Goal: Transaction & Acquisition: Obtain resource

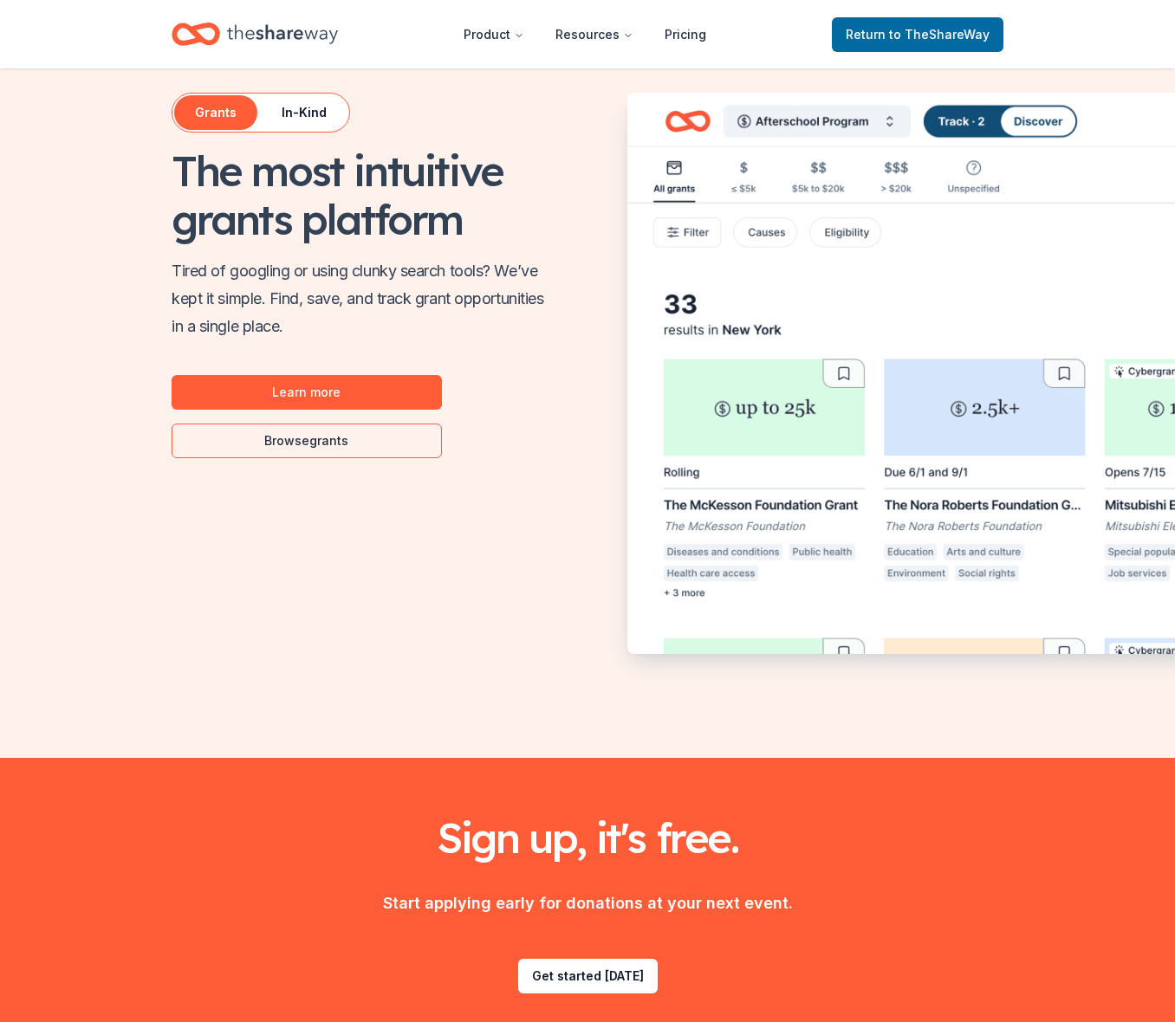
scroll to position [1000, 0]
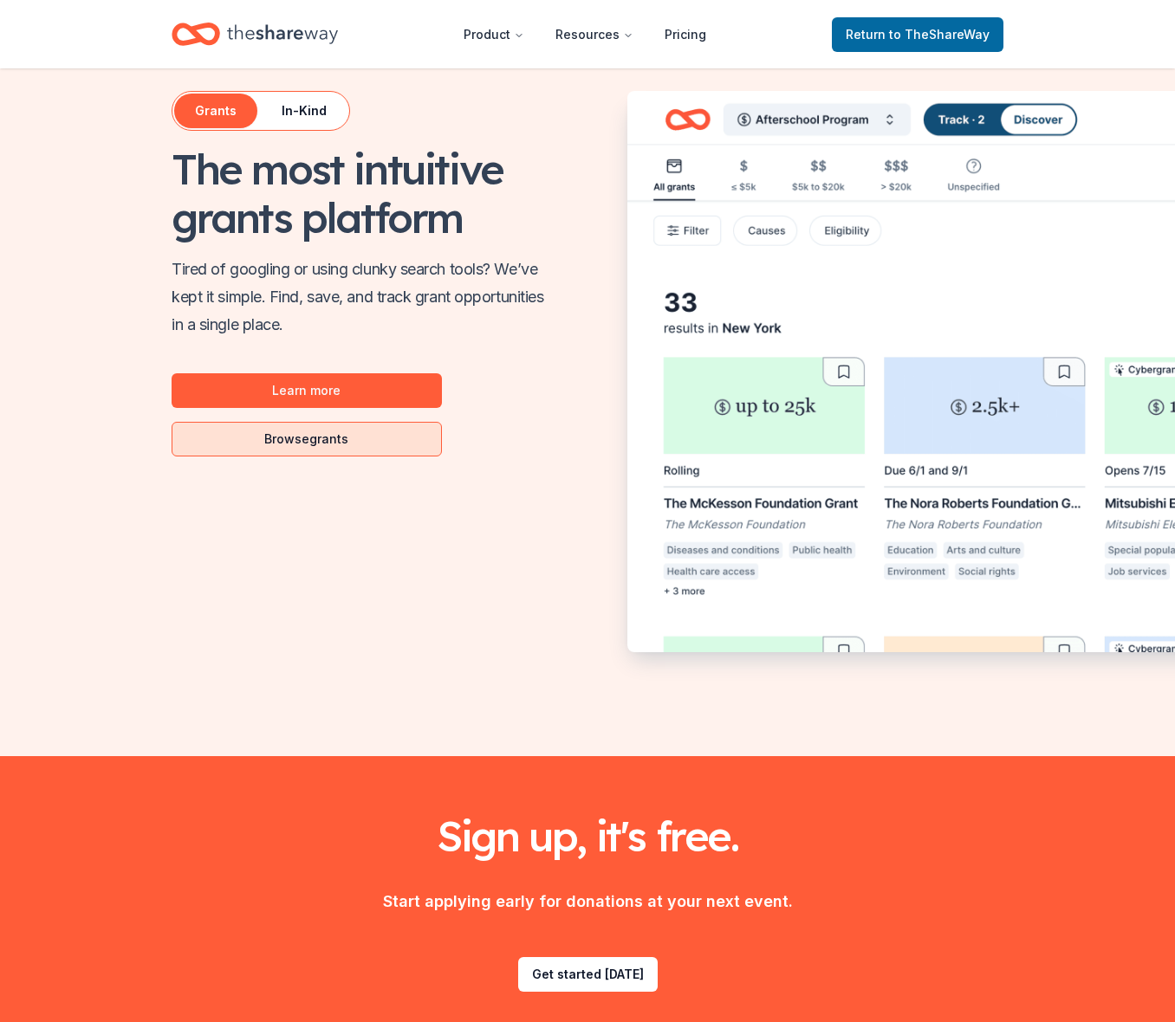
click at [314, 441] on link "Browse grants" at bounding box center [307, 439] width 270 height 35
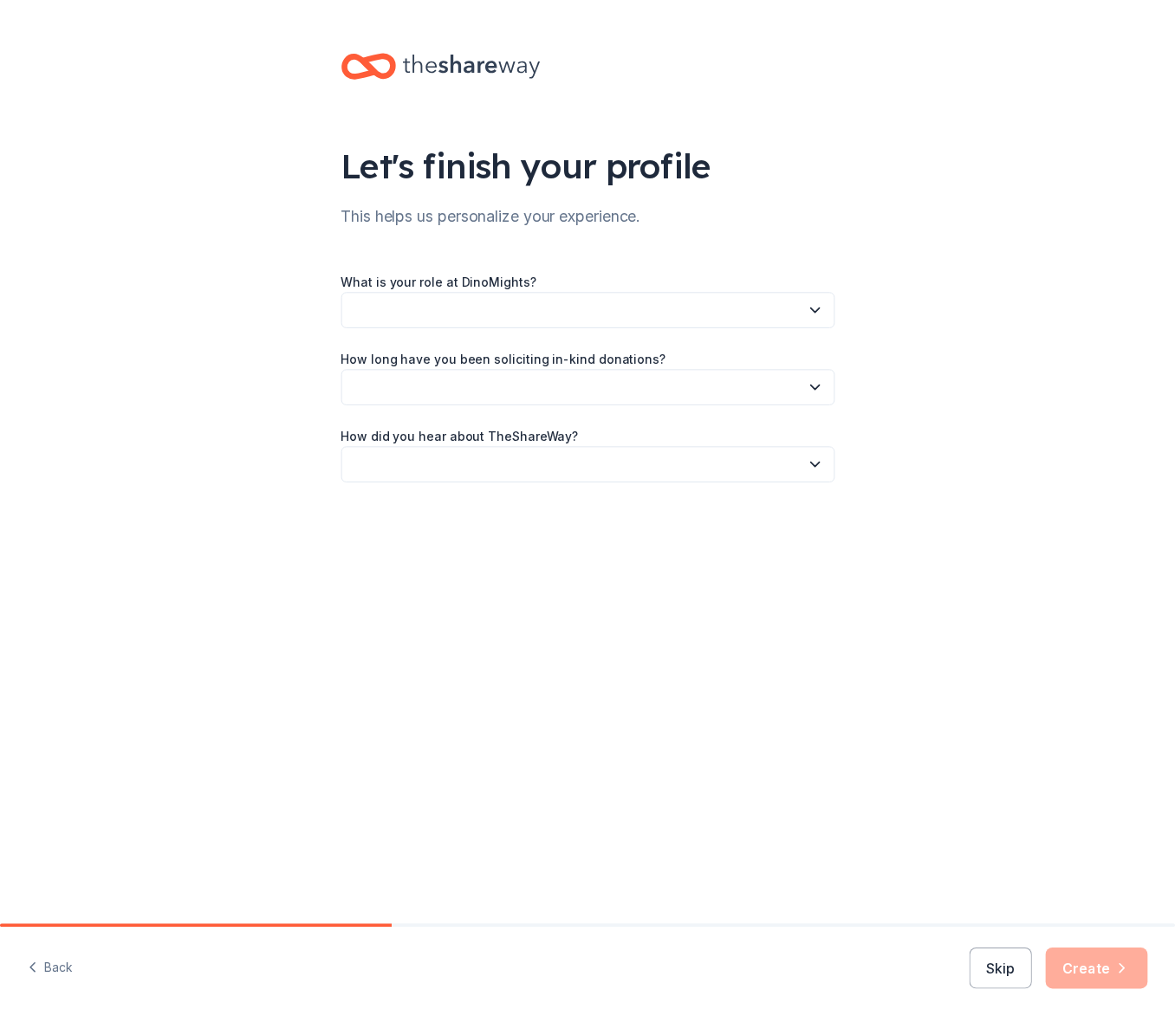
scroll to position [1000, 0]
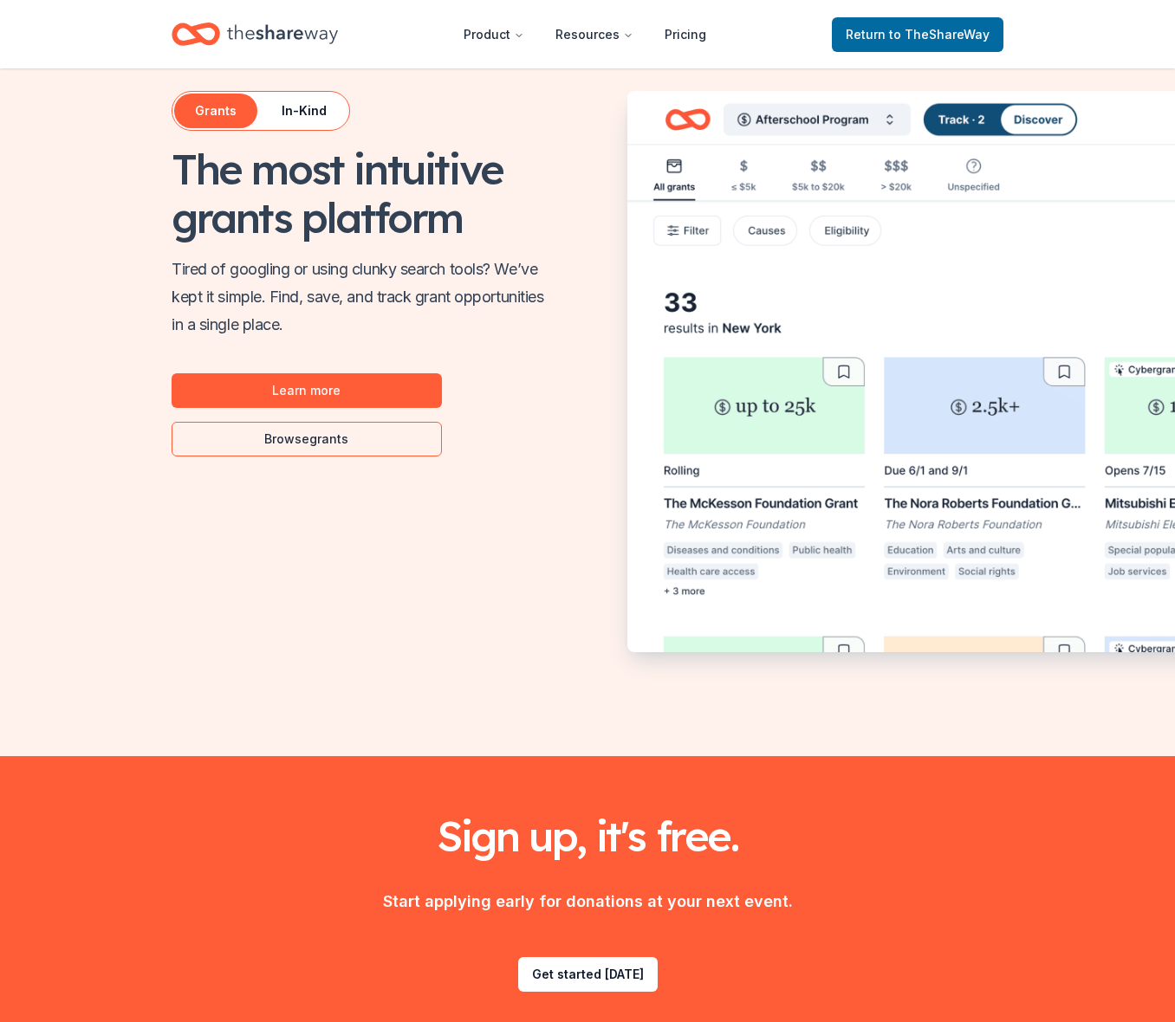
click at [313, 128] on div "Grants In-Kind" at bounding box center [261, 111] width 178 height 40
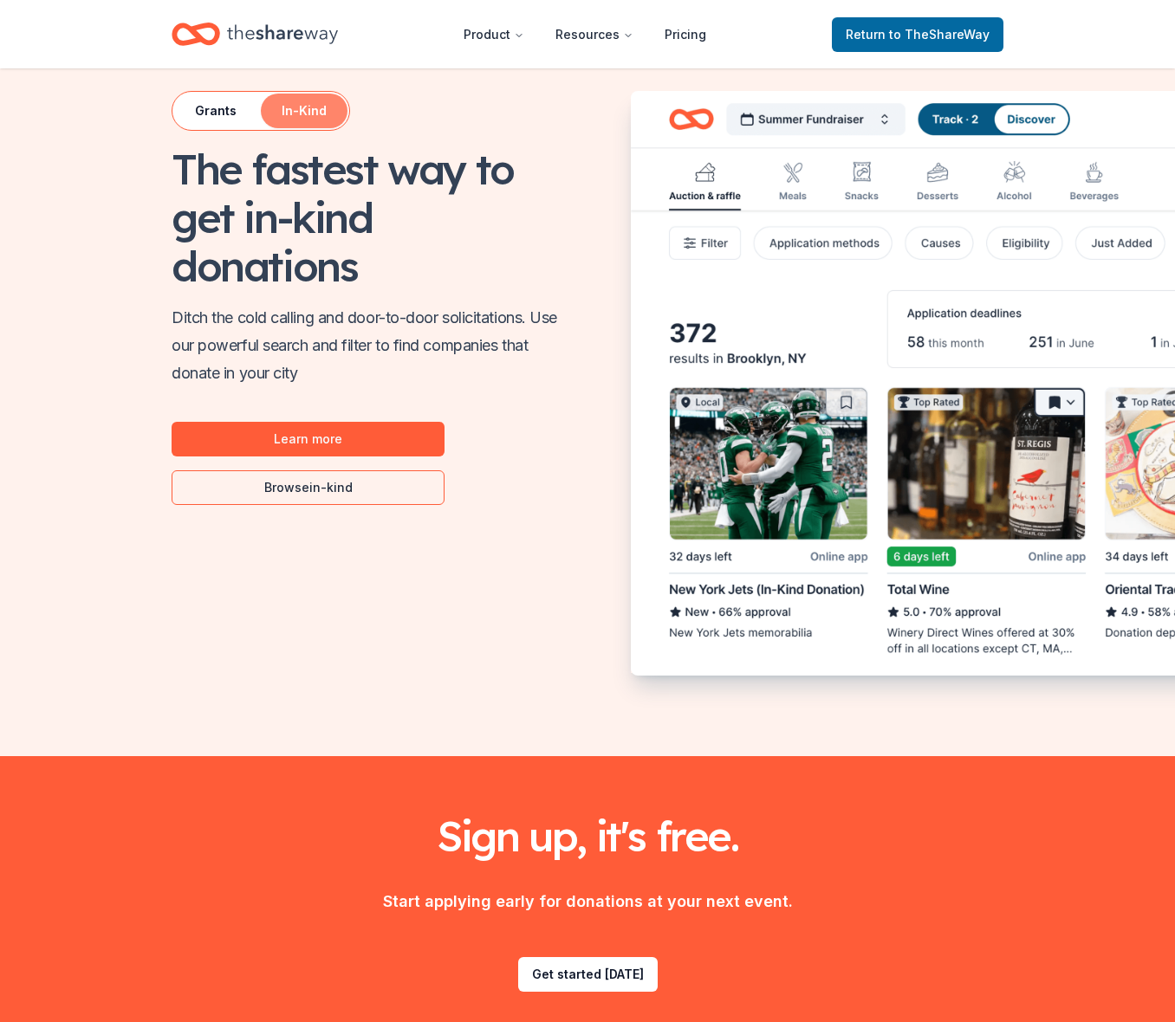
click at [313, 120] on button "In-Kind" at bounding box center [304, 111] width 87 height 35
click at [330, 489] on link "Browse in-kind" at bounding box center [308, 487] width 273 height 35
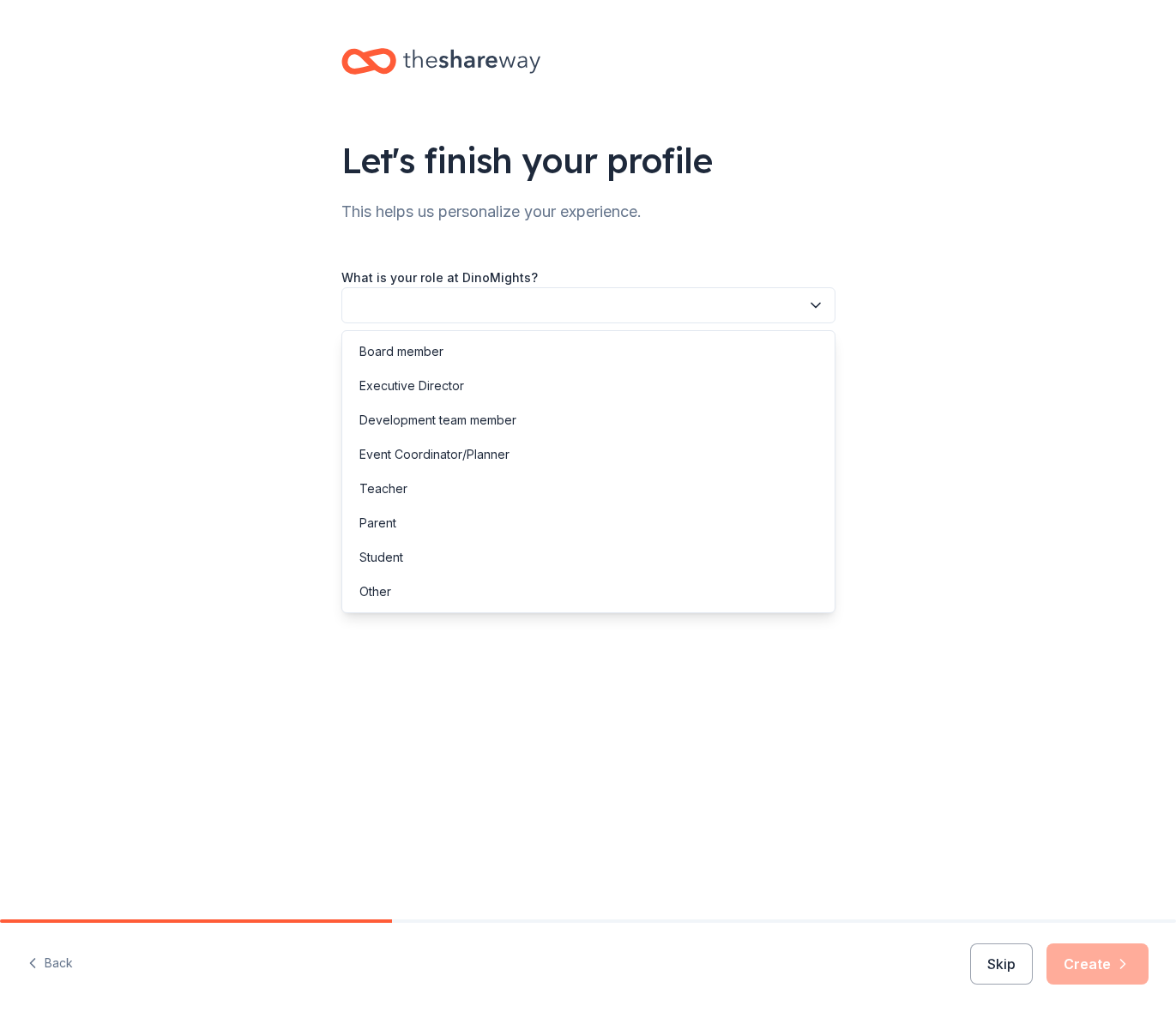
click at [625, 306] on button "button" at bounding box center [588, 305] width 494 height 36
click at [373, 593] on div "Other" at bounding box center [375, 591] width 32 height 21
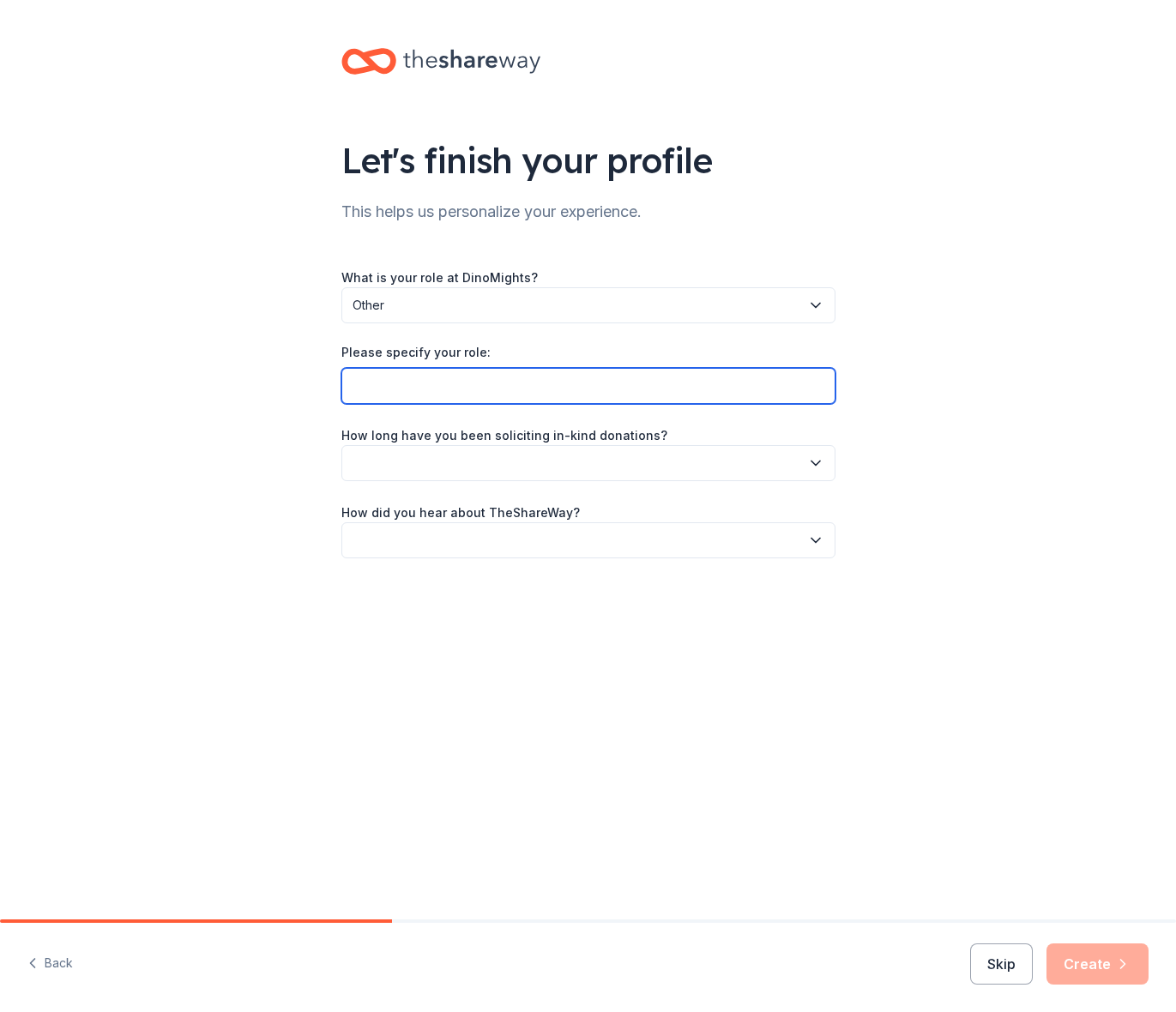
click at [573, 391] on input "Please specify your role:" at bounding box center [588, 386] width 494 height 36
type input "Volunteer"
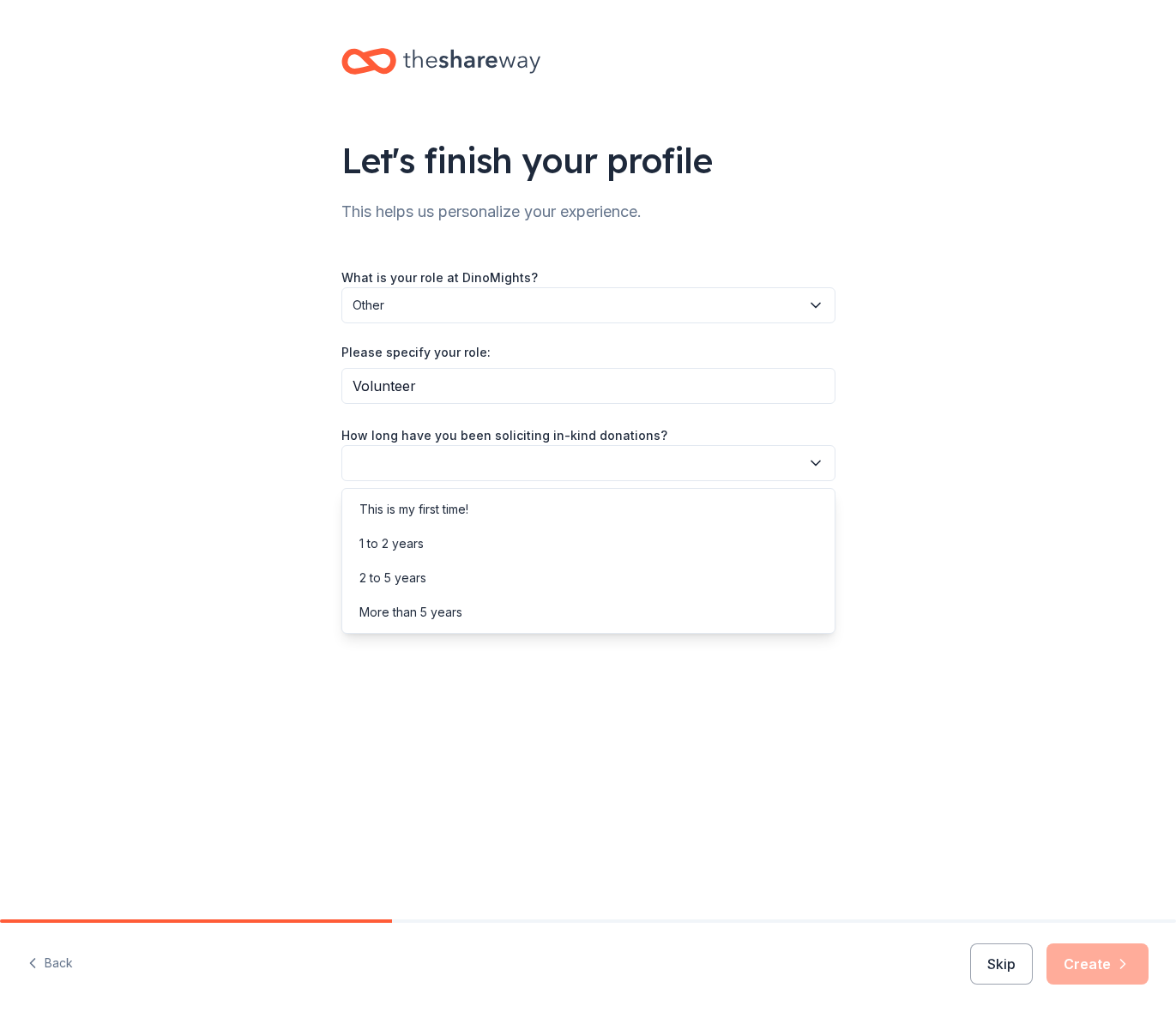
click at [554, 462] on button "button" at bounding box center [588, 463] width 494 height 36
click at [421, 515] on div "This is my first time!" at bounding box center [414, 509] width 109 height 21
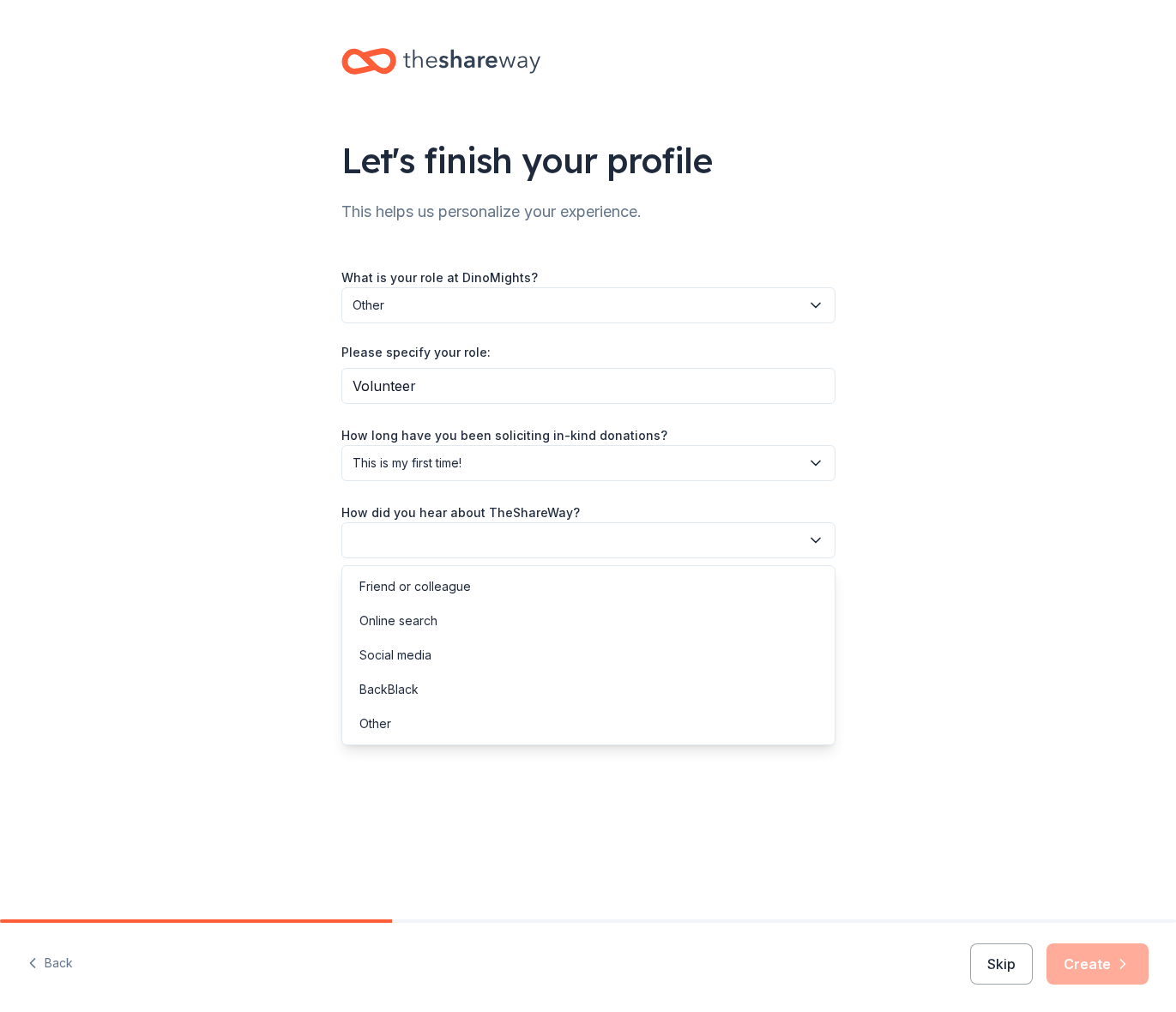
click at [455, 535] on button "button" at bounding box center [588, 540] width 494 height 36
click at [419, 622] on div "Online search" at bounding box center [398, 621] width 78 height 21
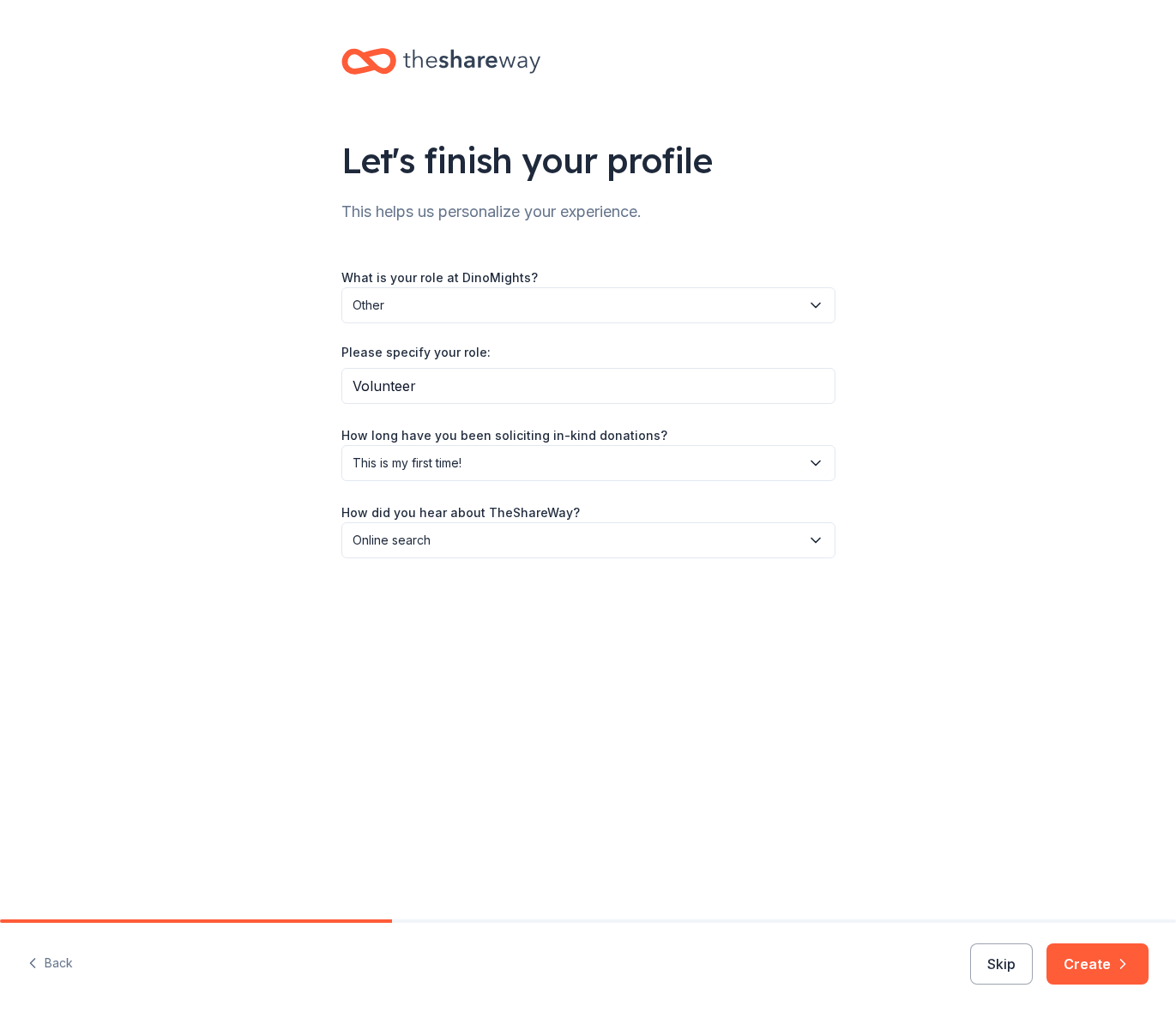
click at [1124, 971] on icon "button" at bounding box center [1122, 963] width 17 height 17
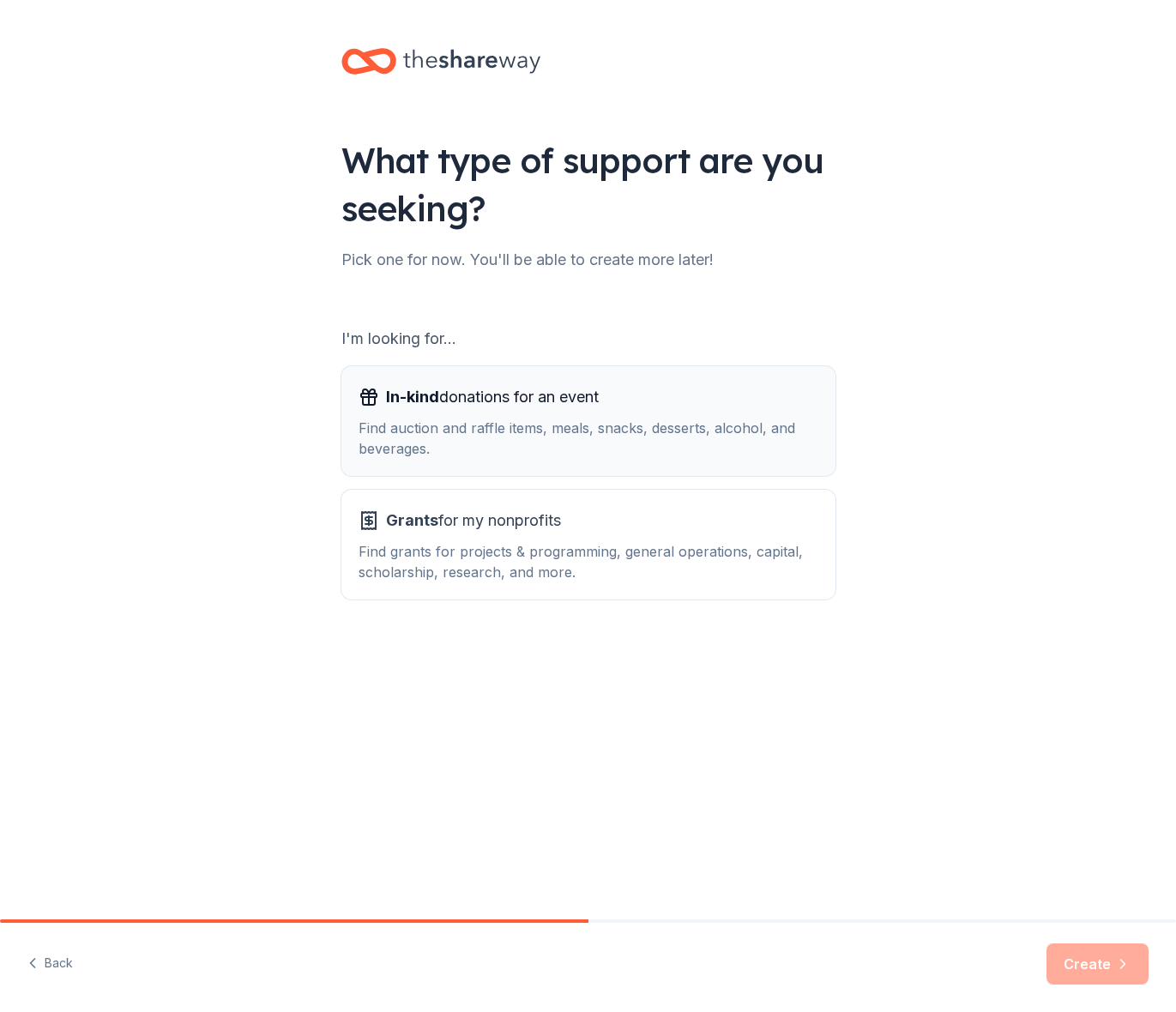
click at [545, 406] on span "In-kind donations for an event" at bounding box center [492, 397] width 213 height 28
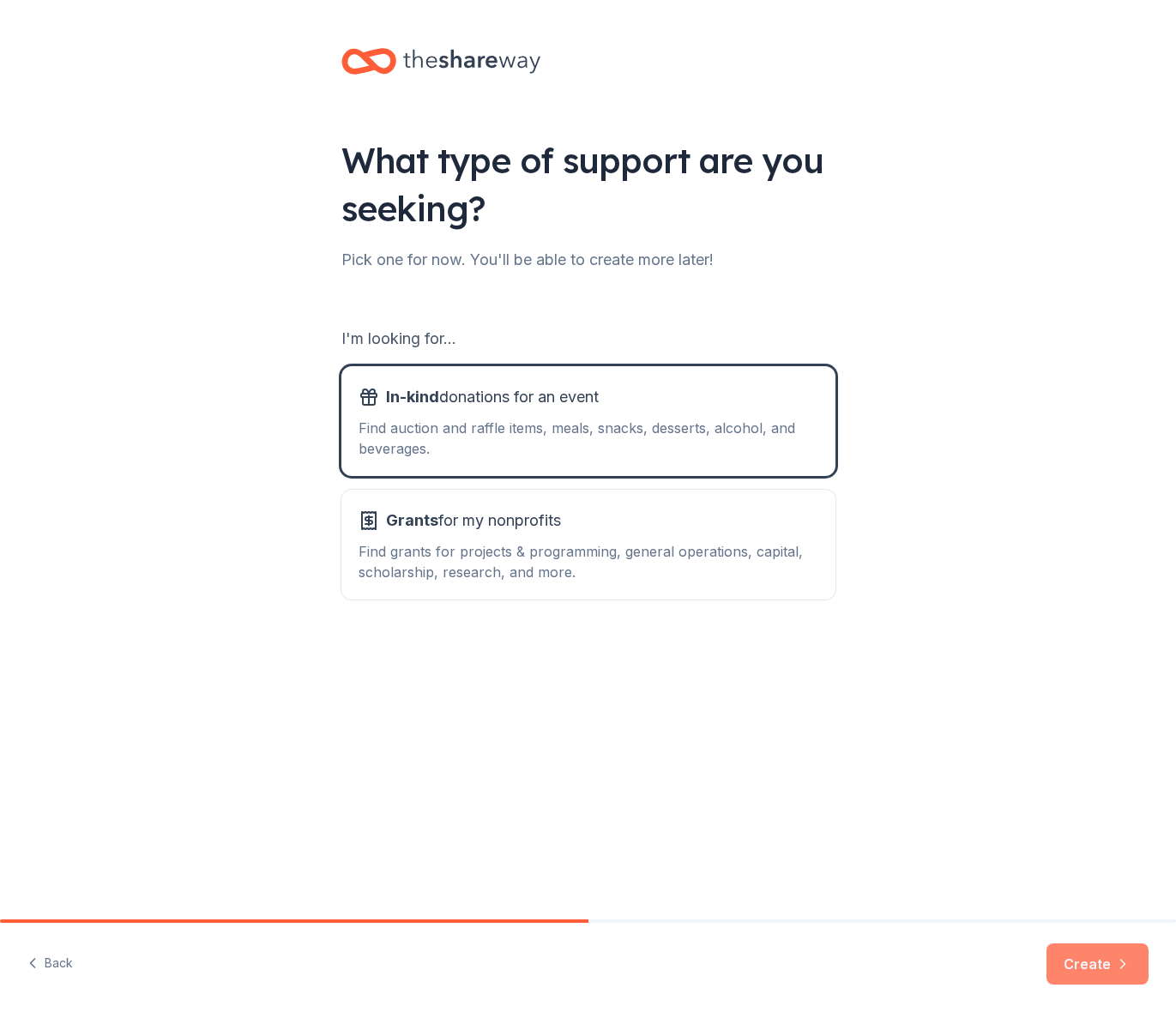
click at [1103, 971] on button "Create" at bounding box center [1097, 964] width 102 height 42
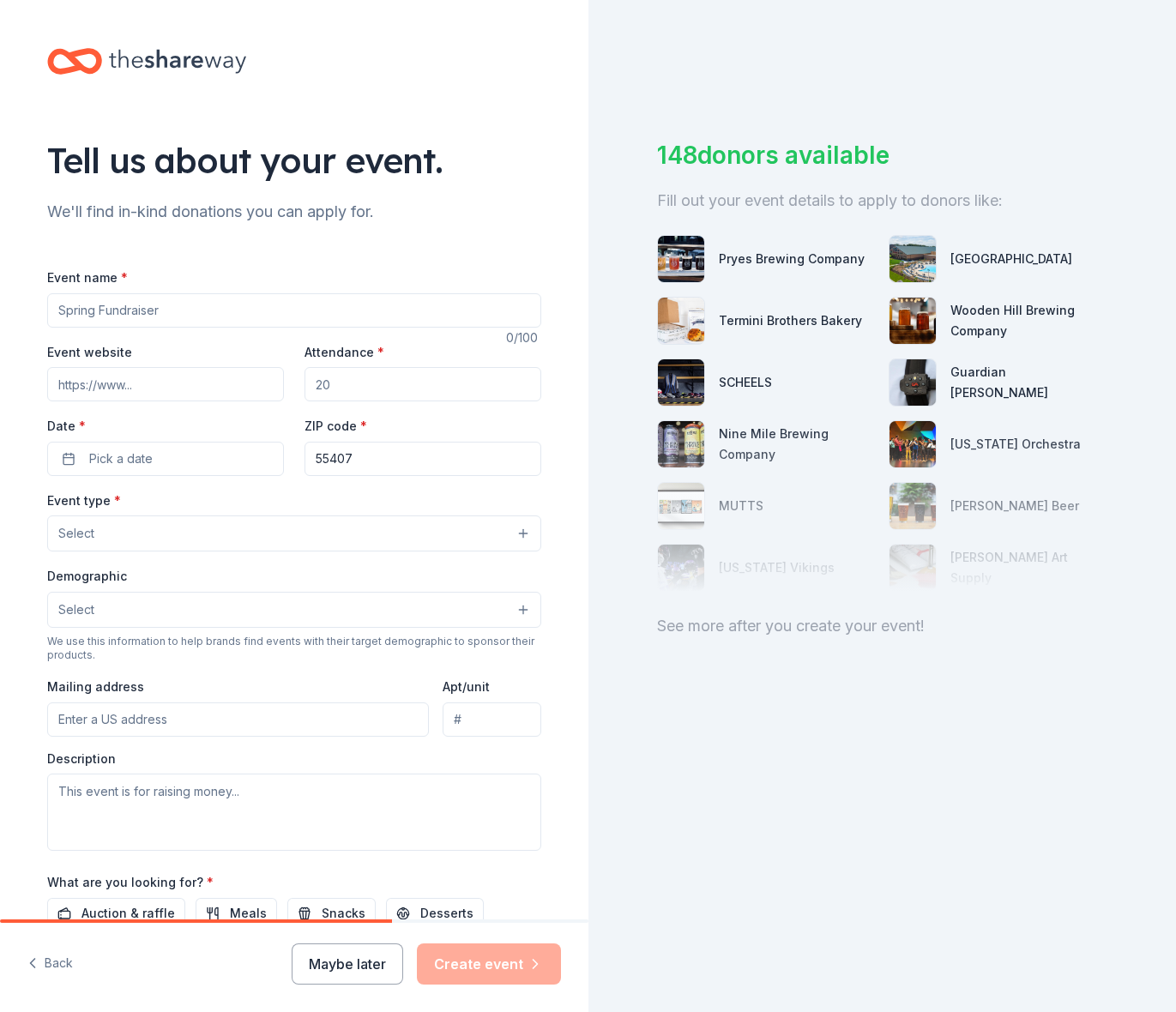
click at [152, 315] on input "Event name *" at bounding box center [294, 310] width 494 height 35
type input "Fall Fundraiser"
